Goal: Task Accomplishment & Management: Use online tool/utility

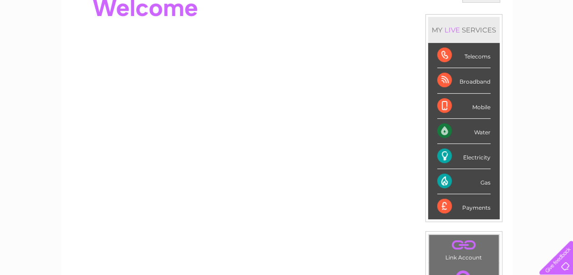
scroll to position [107, 0]
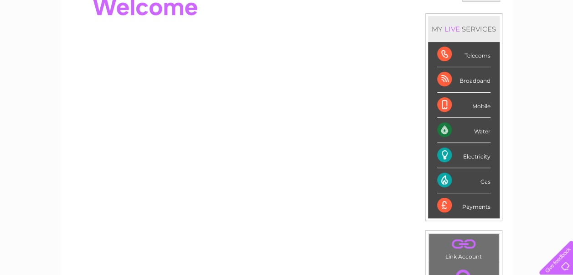
click at [485, 177] on div "Gas" at bounding box center [463, 180] width 53 height 25
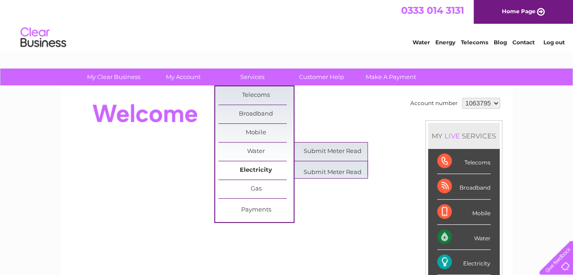
click at [266, 176] on link "Electricity" at bounding box center [255, 170] width 75 height 18
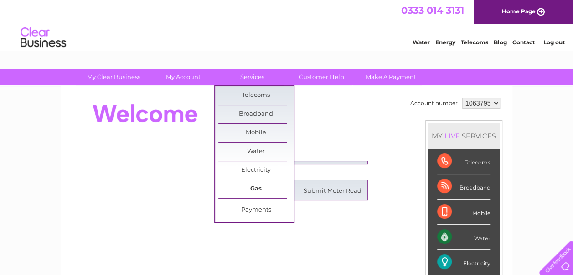
click at [266, 182] on link "Gas" at bounding box center [255, 189] width 75 height 18
click at [311, 186] on link "Submit Meter Read" at bounding box center [332, 191] width 75 height 18
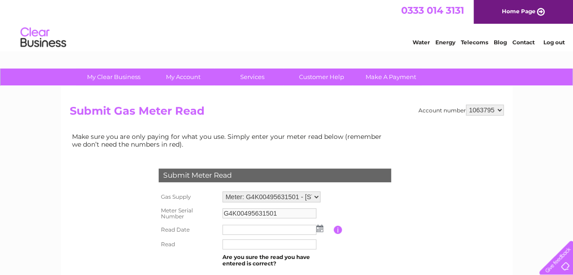
click at [319, 225] on img at bounding box center [320, 227] width 7 height 7
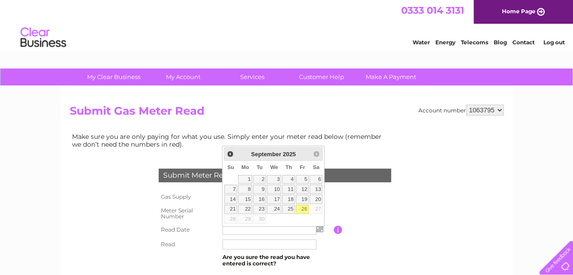
click at [306, 206] on link "26" at bounding box center [302, 208] width 13 height 9
type input "2025/09/26"
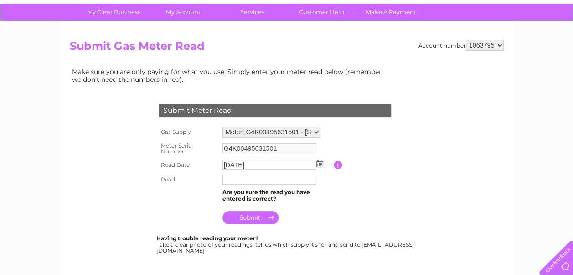
scroll to position [69, 0]
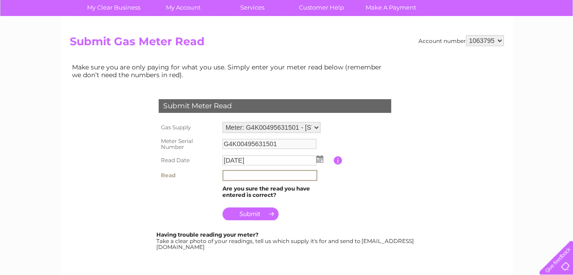
click at [266, 171] on input "text" at bounding box center [270, 175] width 95 height 11
type input "5"
type input "31254"
click at [266, 213] on input "submit" at bounding box center [251, 212] width 56 height 13
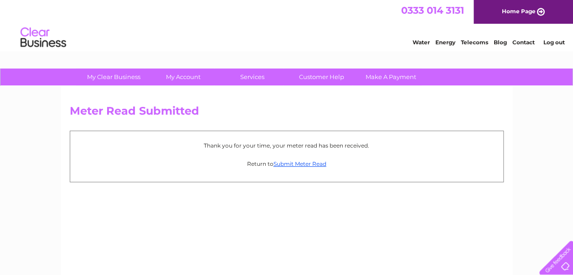
click at [551, 40] on link "Log out" at bounding box center [553, 42] width 21 height 7
